Goal: Task Accomplishment & Management: Use online tool/utility

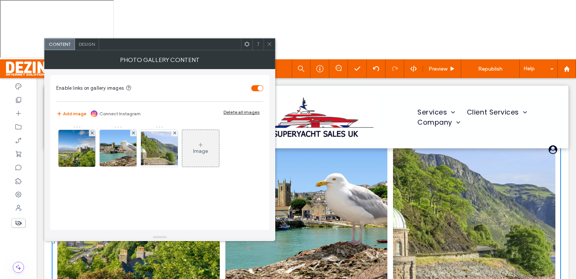
scroll to position [488, 0]
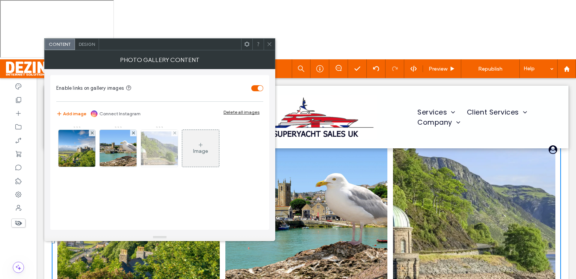
click at [161, 152] on img at bounding box center [159, 148] width 60 height 34
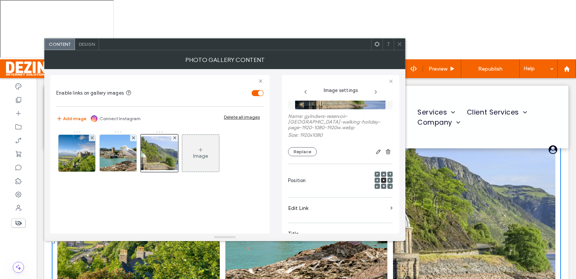
scroll to position [36, 0]
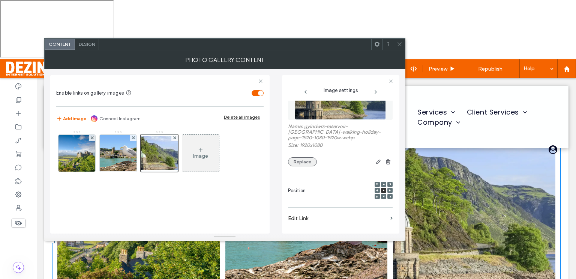
click at [306, 159] on button "Replace" at bounding box center [302, 161] width 29 height 9
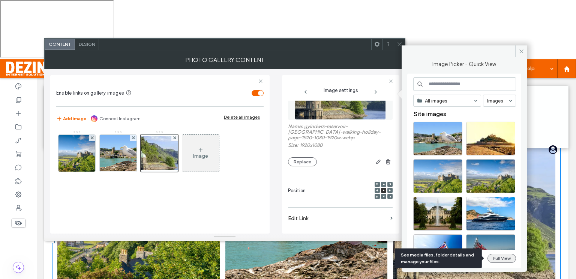
click at [495, 258] on button "Full View" at bounding box center [502, 258] width 29 height 9
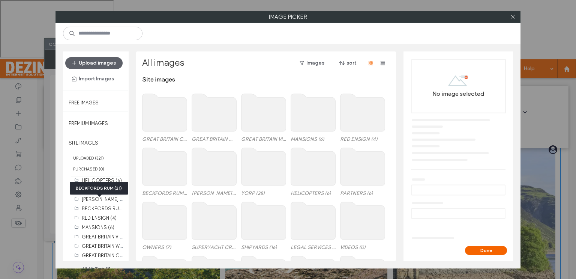
scroll to position [12, 0]
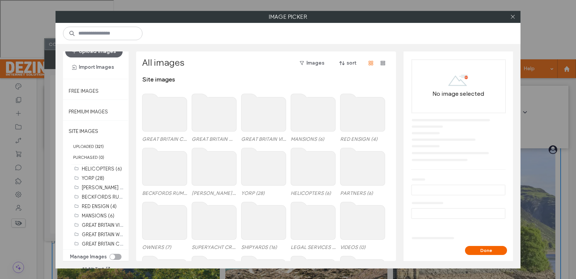
click at [117, 254] on div "toggle" at bounding box center [116, 257] width 12 height 6
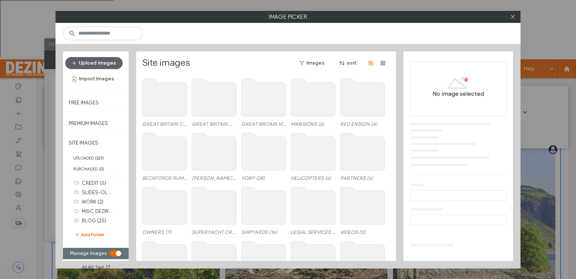
scroll to position [0, 0]
click at [99, 234] on button "Add Folder" at bounding box center [89, 235] width 30 height 8
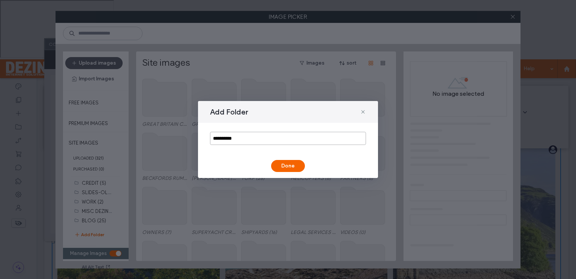
drag, startPoint x: 246, startPoint y: 138, endPoint x: 209, endPoint y: 142, distance: 37.8
click at [209, 142] on div "**********" at bounding box center [288, 138] width 180 height 31
click at [248, 137] on input "**********" at bounding box center [288, 138] width 156 height 13
type input "**********"
click at [284, 165] on button "Done" at bounding box center [288, 166] width 34 height 12
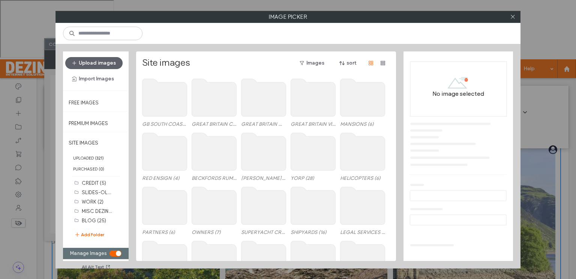
click at [220, 109] on use at bounding box center [214, 98] width 45 height 38
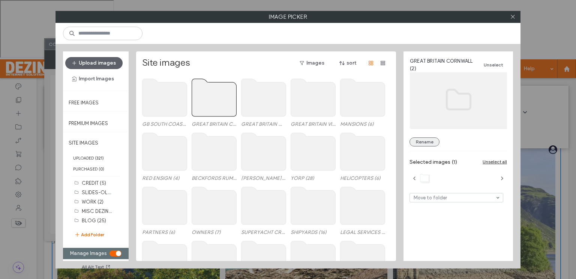
click at [423, 141] on button "Rename" at bounding box center [425, 141] width 30 height 9
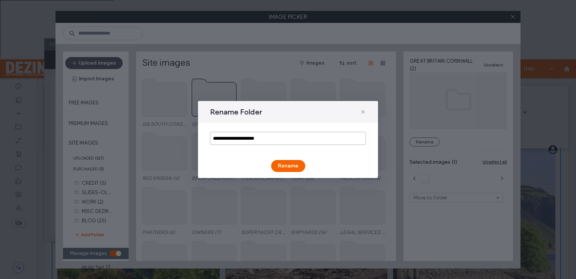
click at [248, 136] on input "**********" at bounding box center [288, 138] width 156 height 13
type input "**********"
click at [283, 166] on button "Rename" at bounding box center [288, 166] width 34 height 12
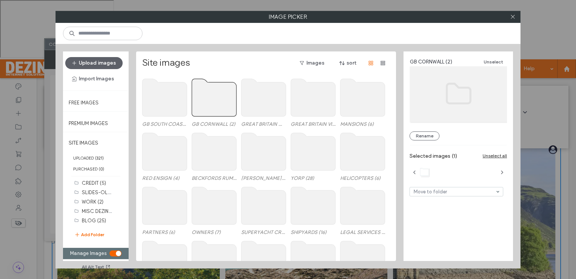
click at [267, 123] on label "GREAT BRITAIN WALES (1)" at bounding box center [263, 124] width 45 height 6
click at [421, 136] on button "Rename" at bounding box center [425, 135] width 30 height 9
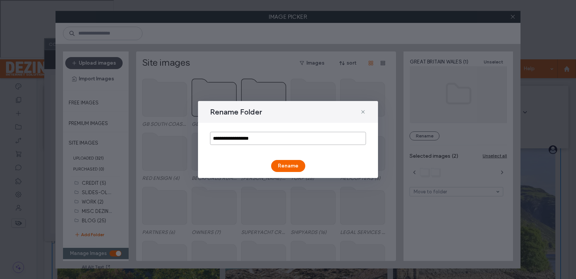
click at [248, 138] on input "**********" at bounding box center [288, 138] width 156 height 13
type input "********"
click at [284, 165] on button "Rename" at bounding box center [288, 166] width 34 height 12
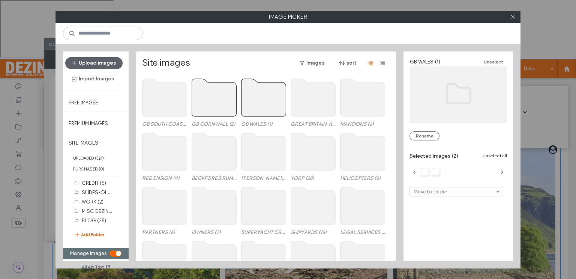
click at [155, 105] on use at bounding box center [165, 98] width 45 height 38
click at [160, 105] on use at bounding box center [165, 98] width 45 height 38
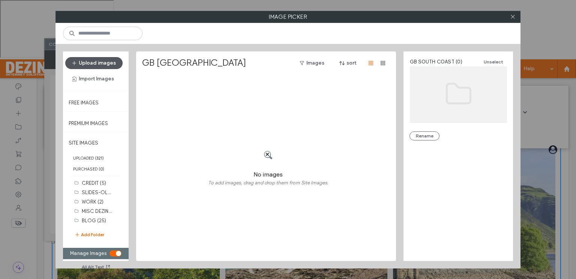
click at [106, 61] on button "Upload images" at bounding box center [93, 63] width 57 height 12
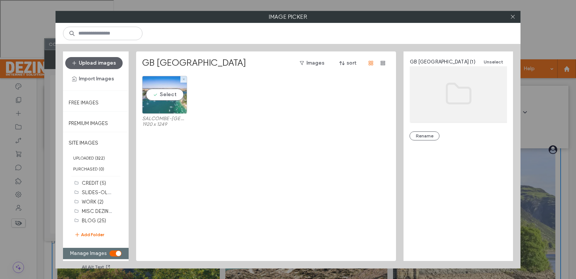
click at [170, 96] on div "Select" at bounding box center [164, 95] width 45 height 38
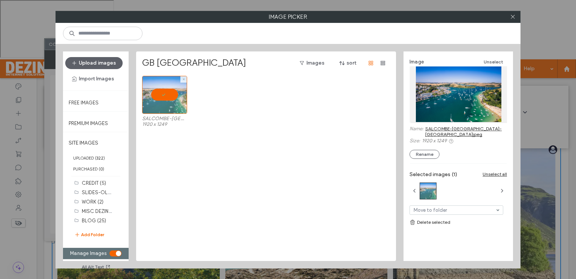
click at [171, 97] on div at bounding box center [164, 95] width 45 height 38
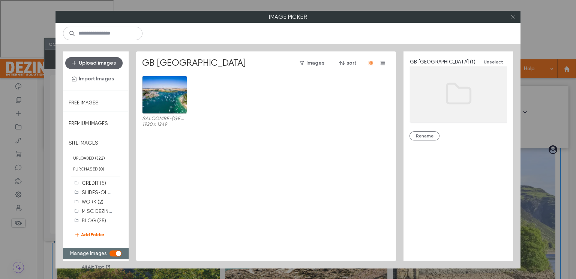
click at [513, 18] on icon at bounding box center [513, 17] width 6 height 6
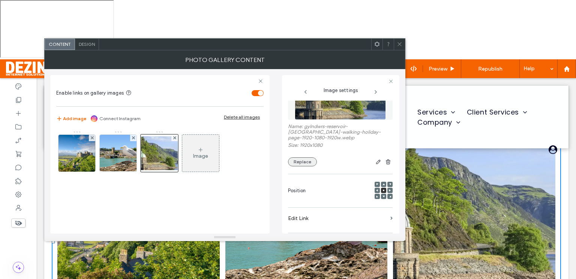
click at [306, 158] on button "Replace" at bounding box center [302, 161] width 29 height 9
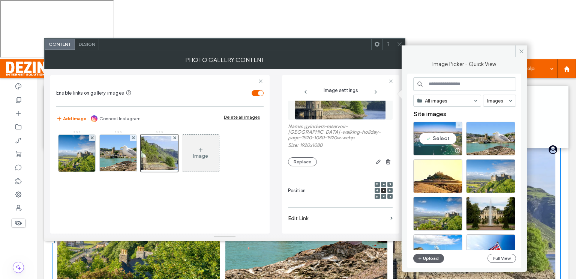
click at [436, 142] on div "Select" at bounding box center [438, 139] width 49 height 34
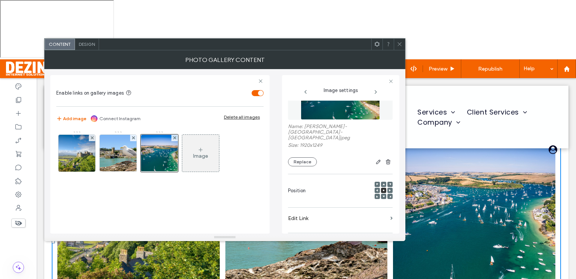
click at [398, 43] on icon at bounding box center [400, 44] width 6 height 6
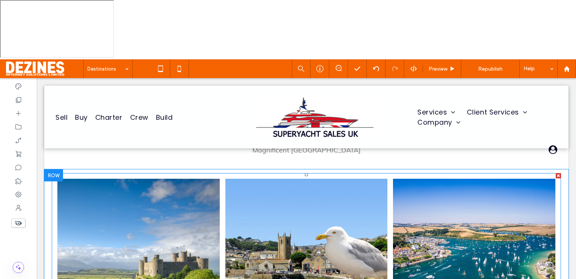
scroll to position [429, 0]
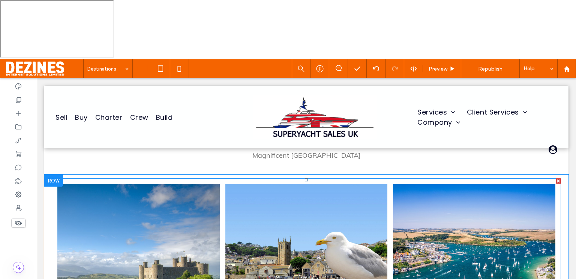
click at [421, 223] on link at bounding box center [474, 265] width 172 height 172
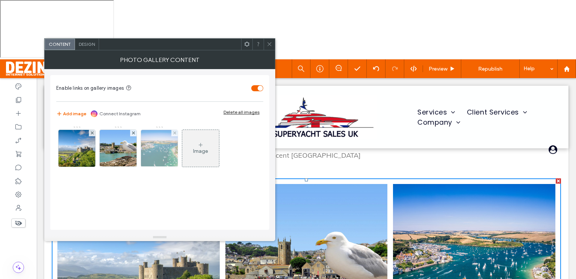
click at [165, 148] on img at bounding box center [159, 148] width 57 height 37
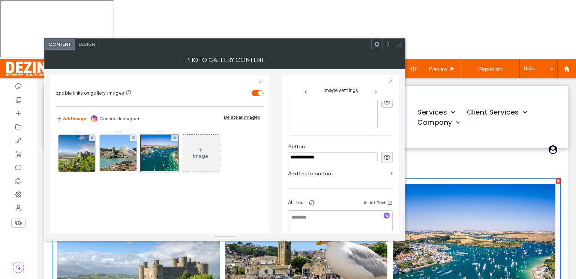
scroll to position [237, 0]
click at [302, 209] on textarea at bounding box center [340, 219] width 105 height 21
paste textarea "**********"
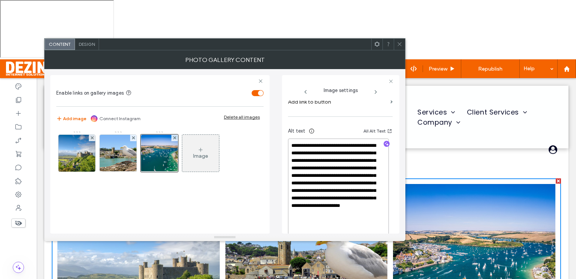
scroll to position [308, 0]
type textarea "**********"
click at [399, 47] on span at bounding box center [400, 44] width 6 height 11
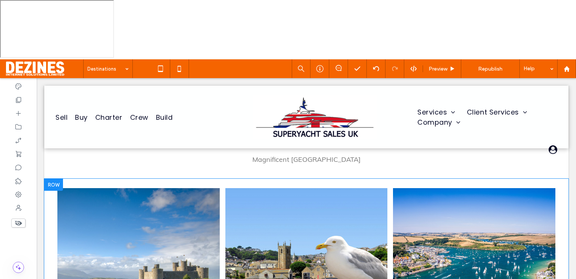
scroll to position [425, 0]
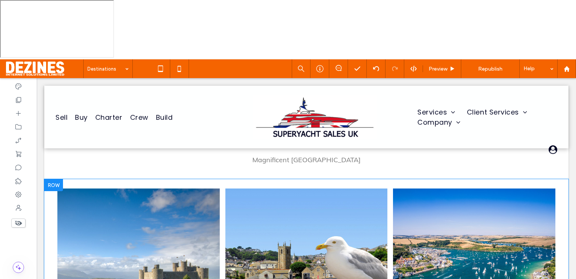
click at [56, 186] on div at bounding box center [53, 185] width 19 height 12
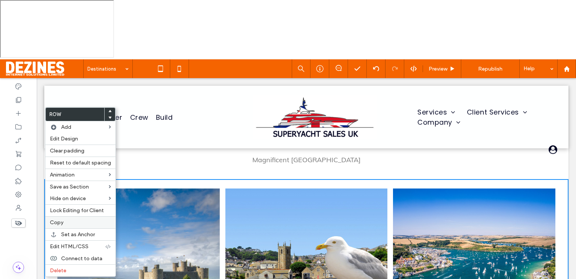
click at [69, 222] on label "Copy" at bounding box center [80, 222] width 61 height 6
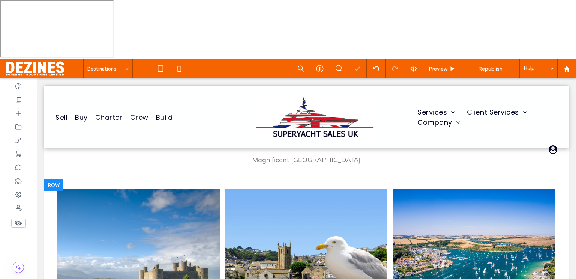
click at [56, 185] on div at bounding box center [53, 185] width 19 height 12
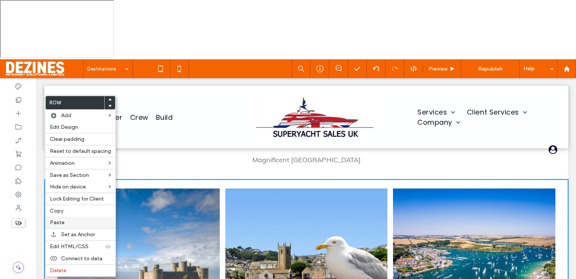
click at [62, 219] on span "Paste" at bounding box center [57, 222] width 15 height 6
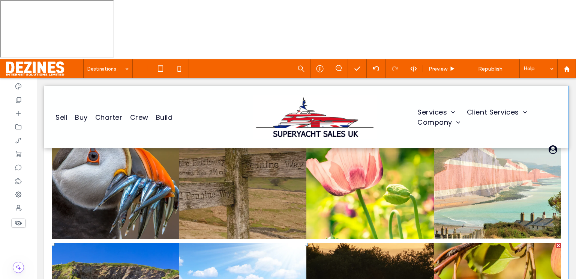
scroll to position [916, 0]
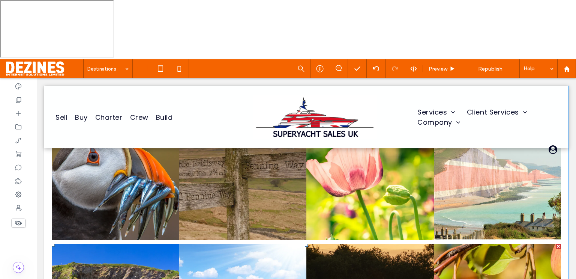
click at [556, 244] on div at bounding box center [558, 246] width 5 height 5
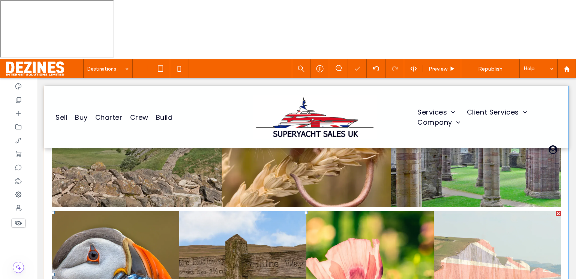
scroll to position [810, 0]
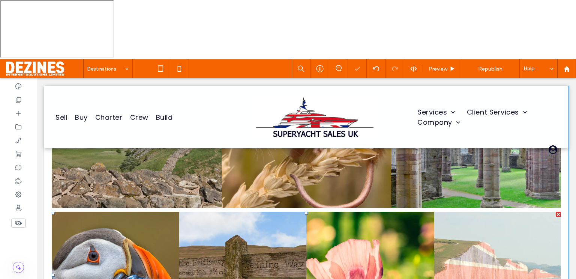
click at [556, 212] on div at bounding box center [558, 214] width 5 height 5
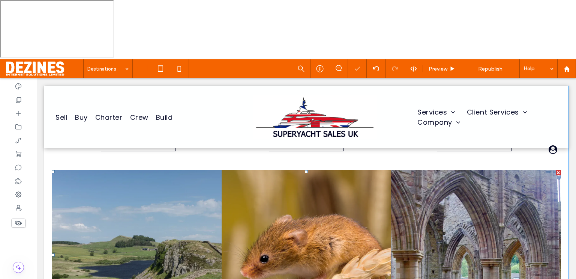
scroll to position [673, 0]
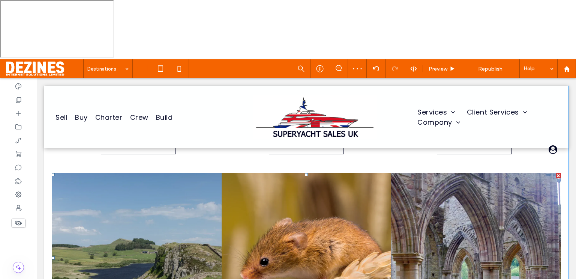
click at [556, 174] on div at bounding box center [558, 175] width 5 height 5
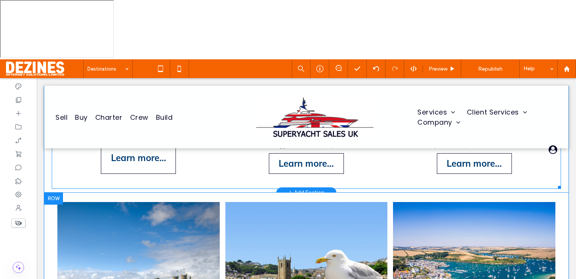
scroll to position [652, 0]
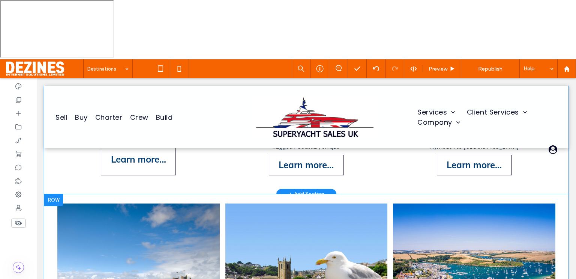
click at [53, 199] on div at bounding box center [53, 200] width 19 height 12
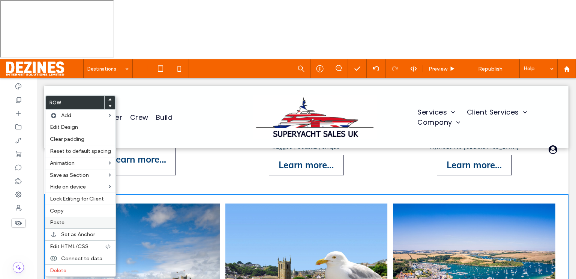
click at [65, 220] on label "Paste" at bounding box center [80, 222] width 61 height 6
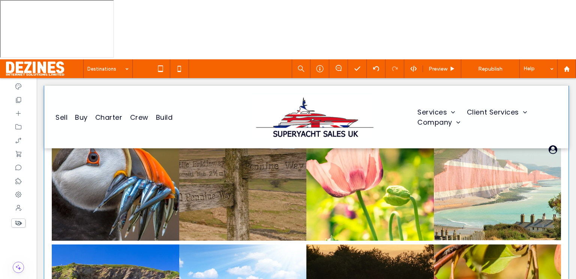
scroll to position [1156, 0]
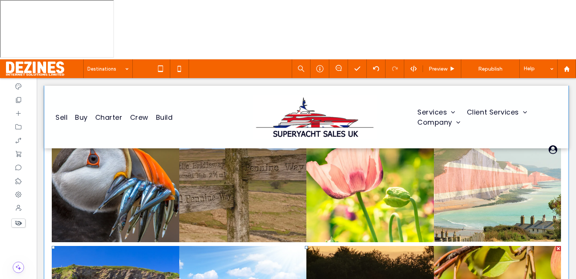
click at [556, 246] on div at bounding box center [558, 248] width 5 height 5
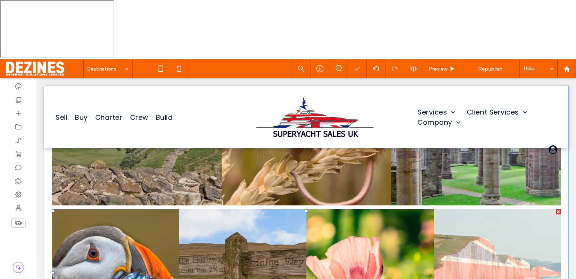
scroll to position [1051, 0]
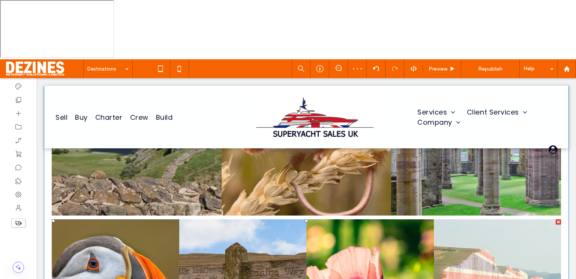
click at [556, 219] on div at bounding box center [558, 221] width 5 height 5
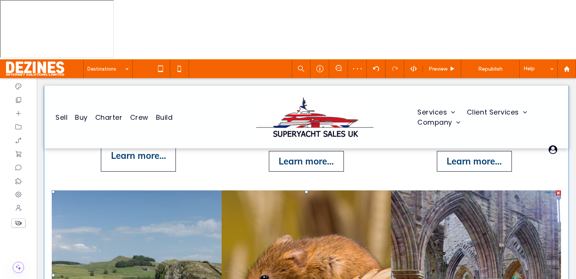
scroll to position [904, 0]
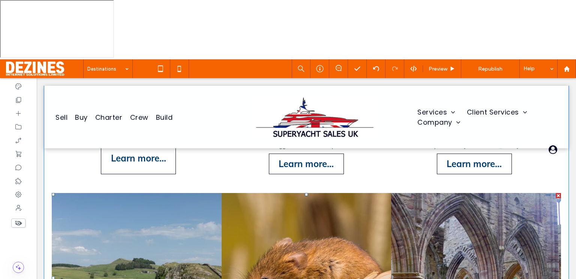
click at [556, 193] on div at bounding box center [558, 195] width 5 height 5
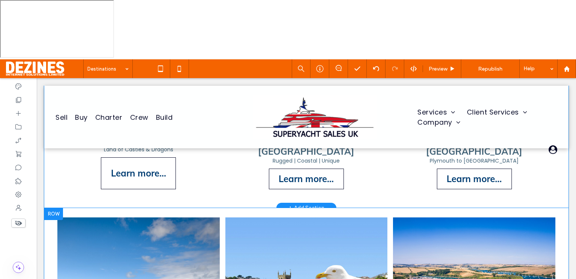
scroll to position [897, 0]
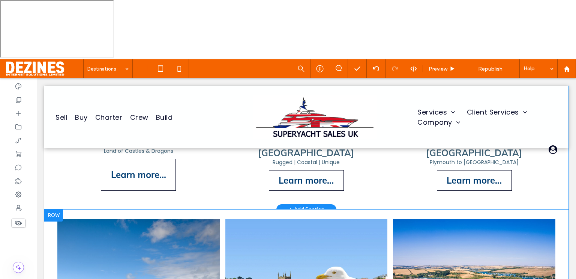
click at [56, 213] on div at bounding box center [53, 215] width 19 height 12
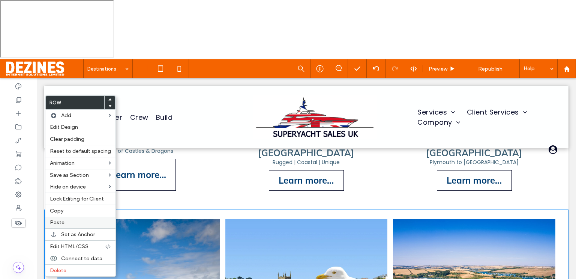
click at [68, 222] on label "Paste" at bounding box center [80, 222] width 61 height 6
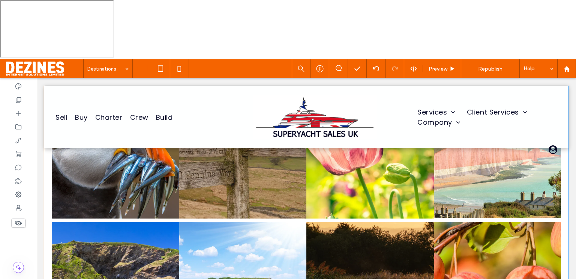
scroll to position [1436, 0]
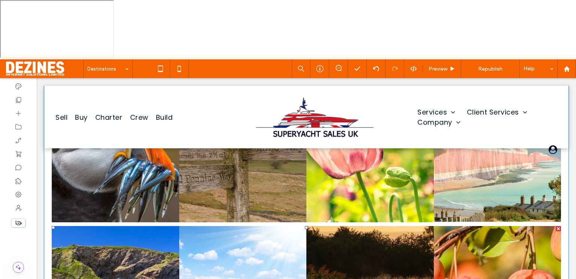
click at [556, 226] on div at bounding box center [558, 228] width 5 height 5
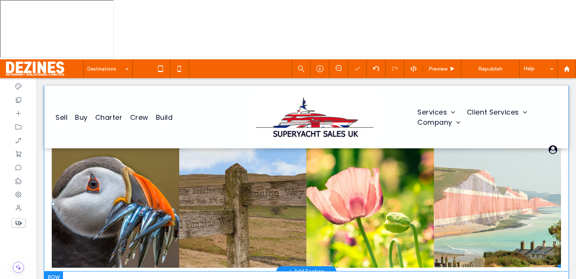
scroll to position [1326, 0]
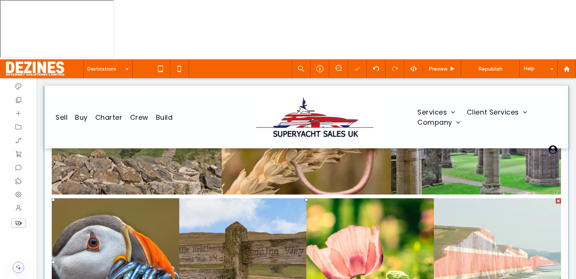
click at [556, 198] on div at bounding box center [558, 200] width 5 height 5
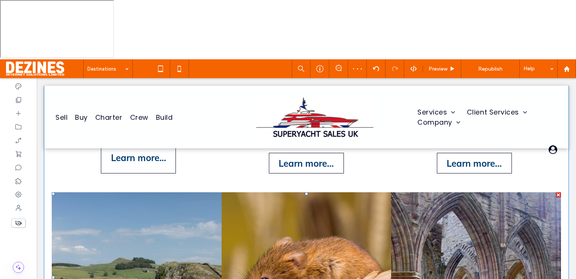
scroll to position [1156, 0]
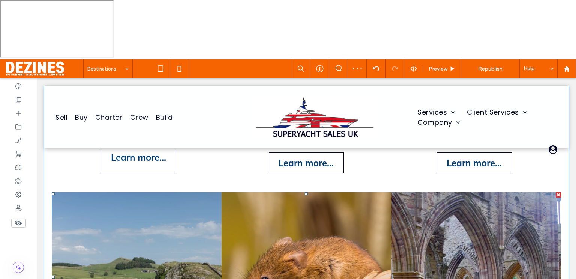
click at [556, 192] on div at bounding box center [558, 194] width 5 height 5
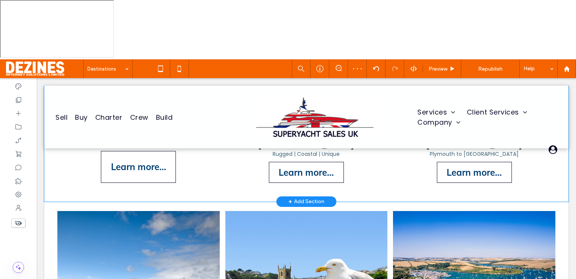
scroll to position [1165, 0]
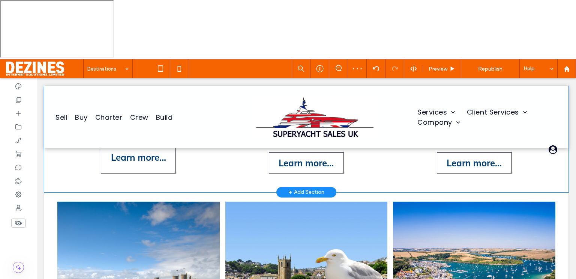
click at [13, 216] on div at bounding box center [18, 208] width 37 height 260
